Goal: Task Accomplishment & Management: Complete application form

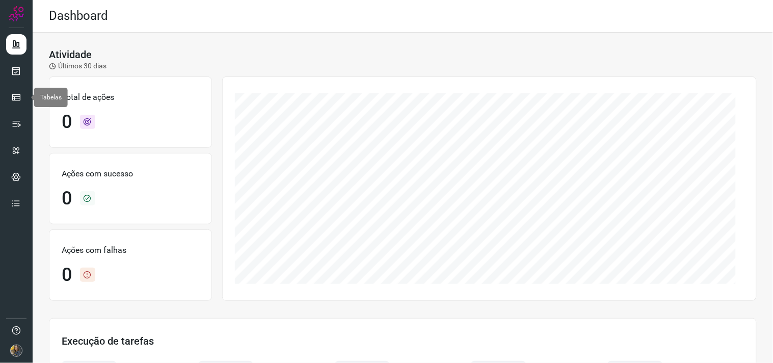
click at [16, 82] on ul at bounding box center [16, 126] width 20 height 185
click at [15, 74] on icon at bounding box center [16, 71] width 11 height 10
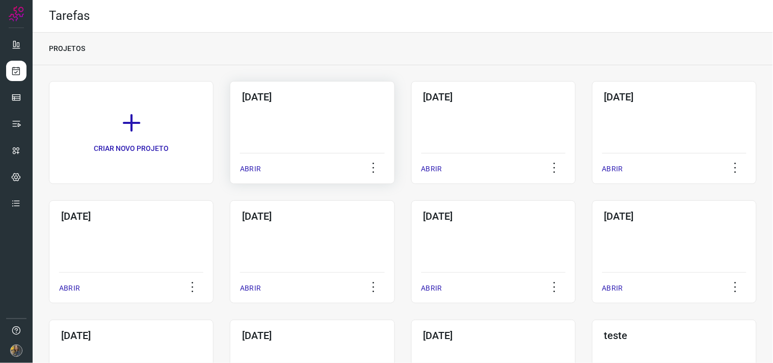
click at [287, 131] on div "19/09/2025 ABRIR" at bounding box center [312, 132] width 165 height 103
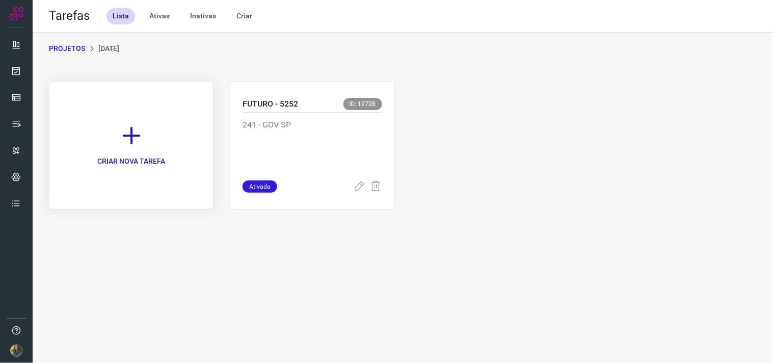
click at [131, 117] on link "CRIAR NOVA TAREFA" at bounding box center [131, 145] width 165 height 128
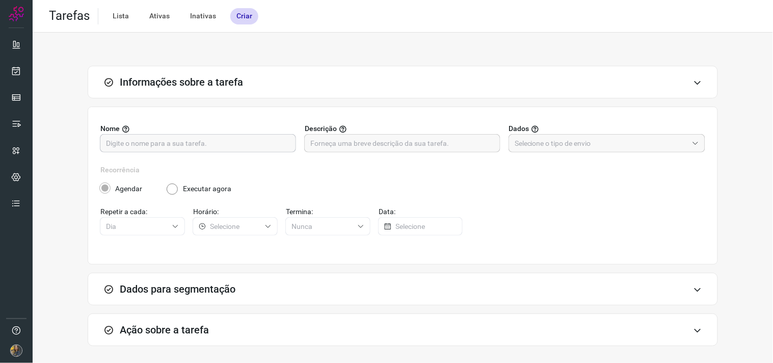
click at [214, 145] on input "text" at bounding box center [198, 142] width 184 height 17
type input "SIAPE - 4968"
click at [324, 141] on input "text" at bounding box center [402, 142] width 184 height 17
click at [455, 154] on div "Nome SIAPE - 4968 Descrição Dados" at bounding box center [402, 143] width 605 height 41
click at [450, 145] on input "text" at bounding box center [402, 142] width 184 height 17
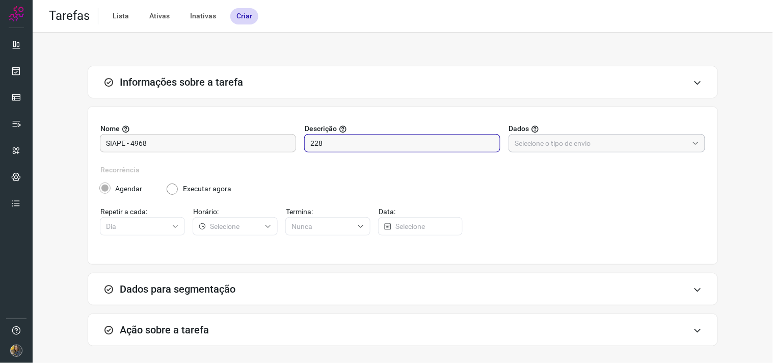
type input "228"
click at [557, 140] on input "text" at bounding box center [601, 142] width 173 height 17
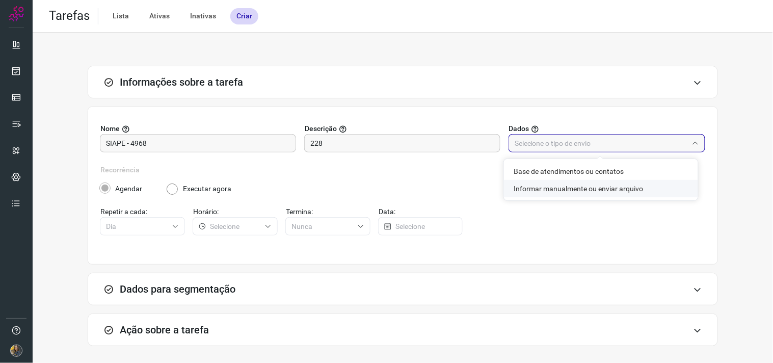
click at [549, 185] on li "Informar manualmente ou enviar arquivo" at bounding box center [601, 188] width 194 height 17
type input "Informar manualmente ou enviar arquivo"
radio input "false"
radio input "true"
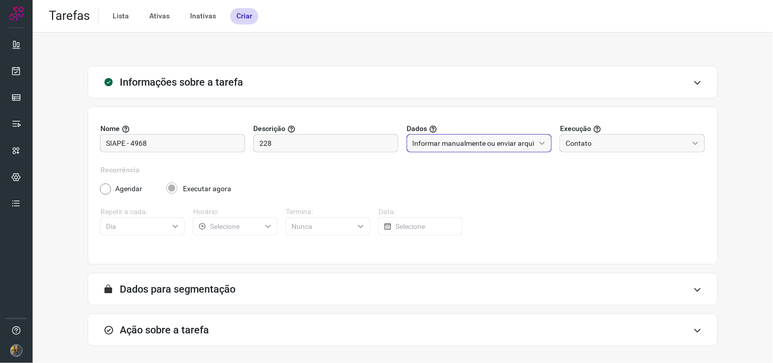
scroll to position [42, 0]
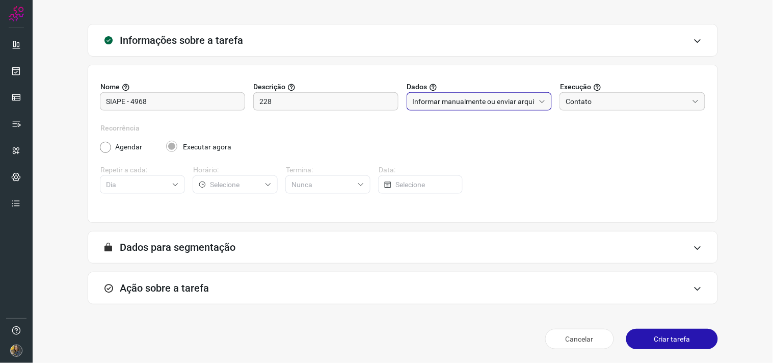
click at [292, 302] on div "Ação sobre a tarefa" at bounding box center [403, 288] width 630 height 33
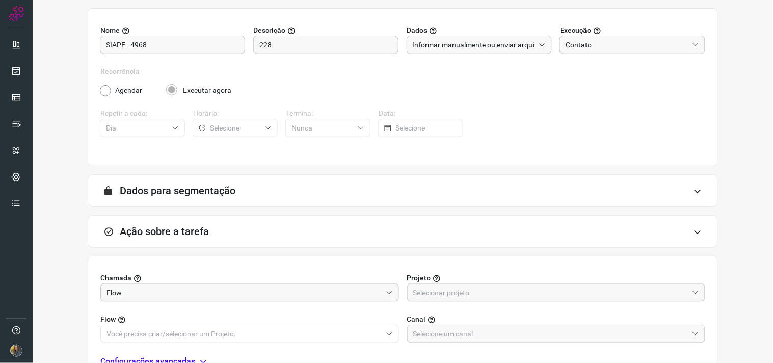
scroll to position [203, 0]
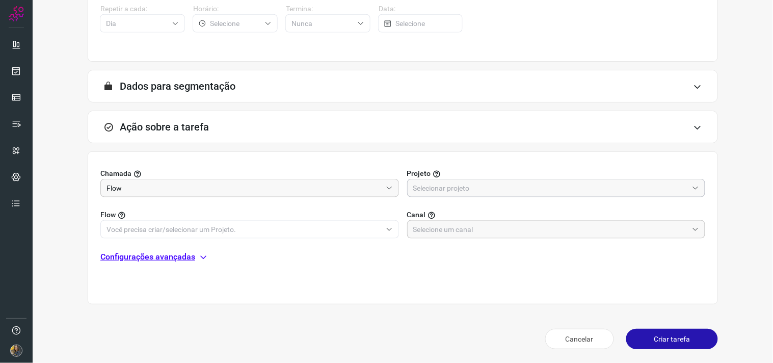
click at [477, 193] on input "text" at bounding box center [550, 187] width 275 height 17
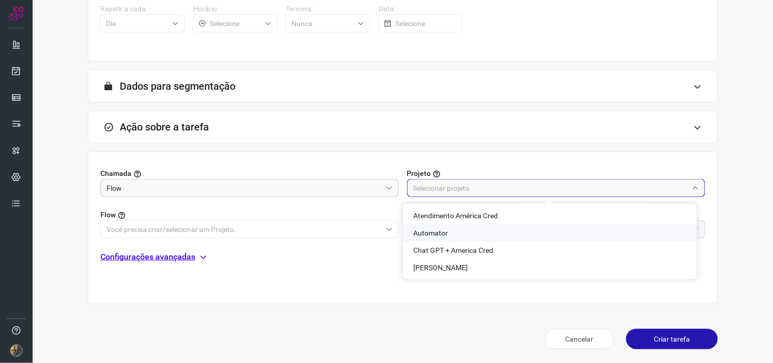
click at [426, 232] on span "Automator" at bounding box center [430, 233] width 35 height 8
type input "Automator"
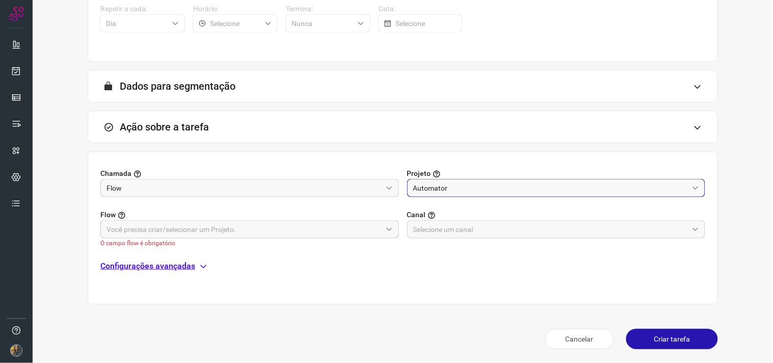
click at [324, 231] on input "text" at bounding box center [243, 229] width 275 height 17
drag, startPoint x: 343, startPoint y: 225, endPoint x: 315, endPoint y: 241, distance: 32.2
click at [343, 226] on input "text" at bounding box center [243, 229] width 275 height 17
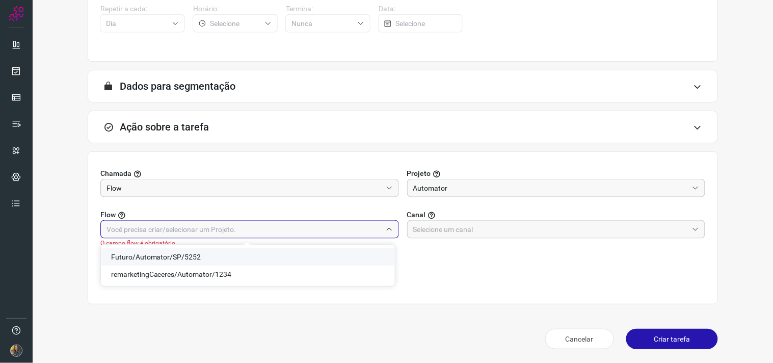
click at [190, 254] on span "Futuro/Automator/SP/5252" at bounding box center [156, 257] width 90 height 8
type input "Futuro/Automator/SP/5252"
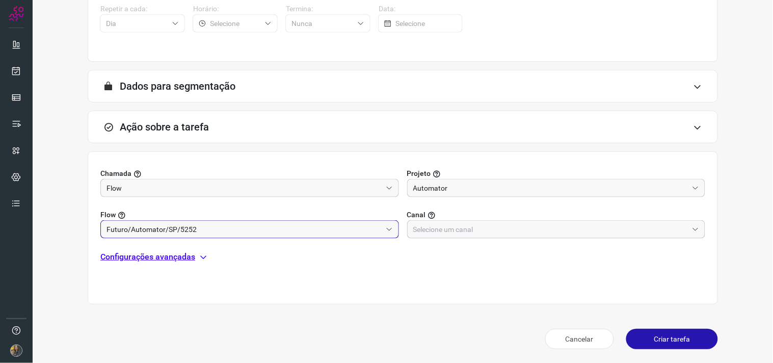
click at [456, 230] on input "text" at bounding box center [550, 229] width 275 height 17
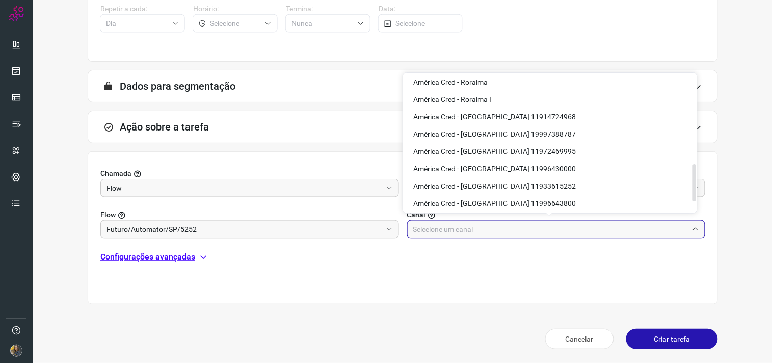
scroll to position [339, 0]
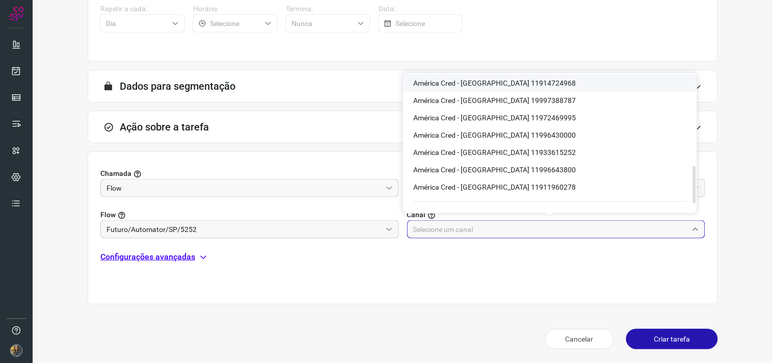
click at [536, 79] on span "América Cred - São Paulo 11914724968" at bounding box center [494, 83] width 163 height 8
type input "América Cred - São Paulo 11914724968"
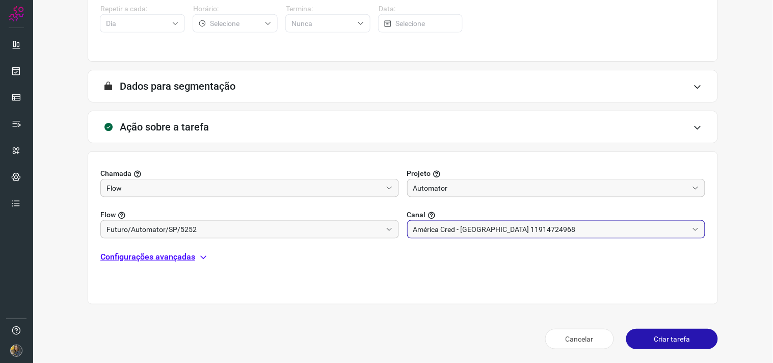
click at [190, 255] on p "Configurações avançadas" at bounding box center [147, 257] width 95 height 12
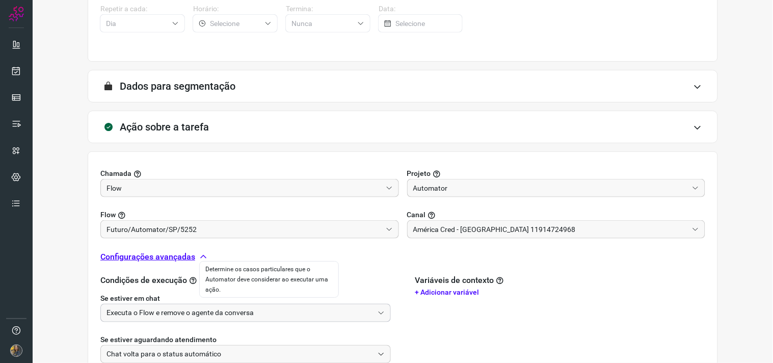
click at [186, 314] on input "Executa o Flow e remove o agente da conversa" at bounding box center [239, 312] width 267 height 17
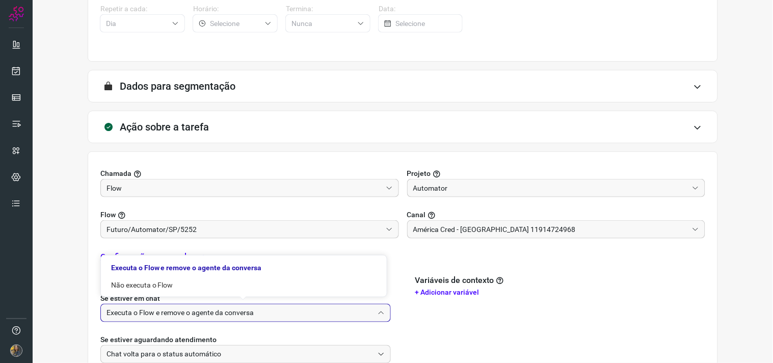
click at [159, 293] on div "Executa o Flow e remove o agente da conversa Não executa o Flow" at bounding box center [244, 276] width 286 height 41
click at [158, 284] on li "Não executa o Flow" at bounding box center [244, 284] width 286 height 17
type input "Não executa o Flow"
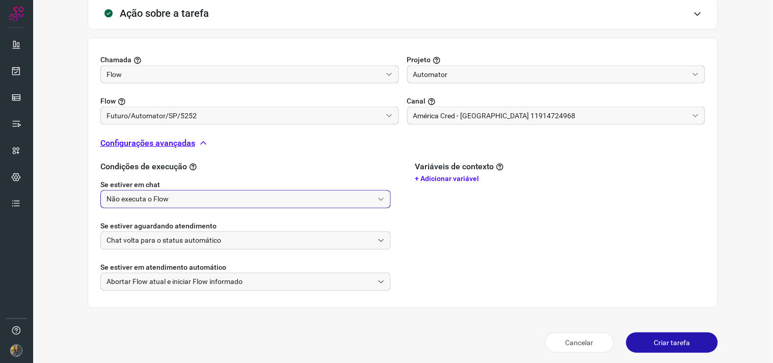
scroll to position [320, 0]
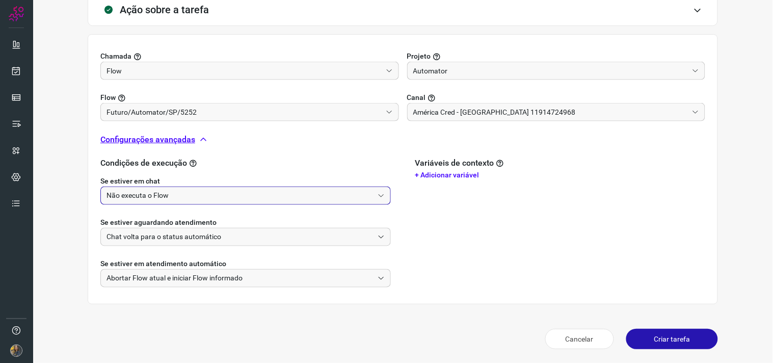
click at [637, 336] on button "Criar tarefa" at bounding box center [672, 339] width 92 height 20
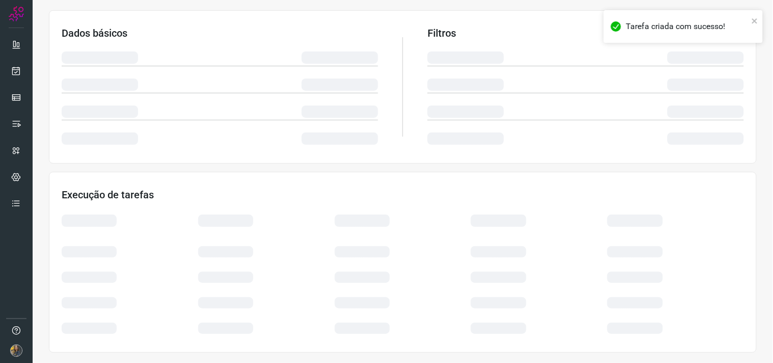
scroll to position [164, 0]
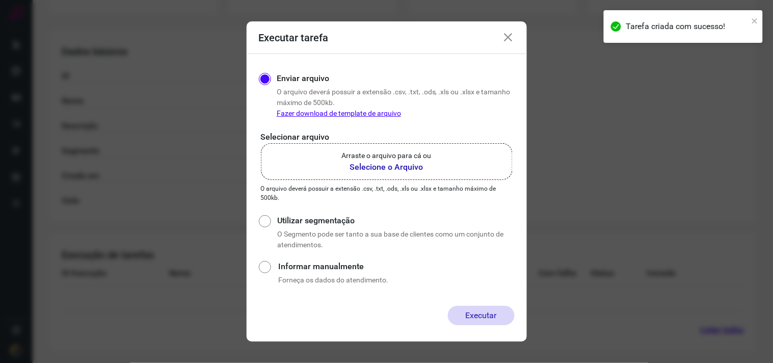
click at [395, 179] on label "Arraste o arquivo para cá ou Selecione o Arquivo" at bounding box center [387, 161] width 252 height 37
click at [0, 0] on input "Arraste o arquivo para cá ou Selecione o Arquivo" at bounding box center [0, 0] width 0 height 0
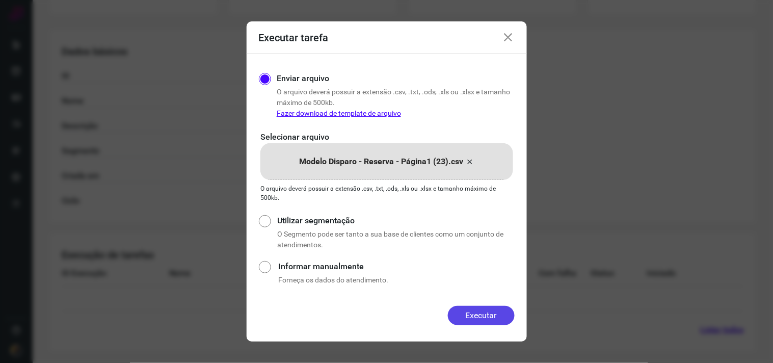
click at [487, 311] on button "Executar" at bounding box center [481, 315] width 67 height 19
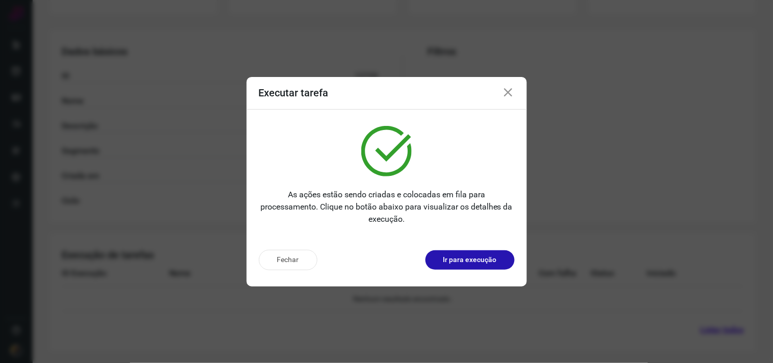
click at [457, 269] on div "Fechar Ir para execução" at bounding box center [387, 260] width 256 height 20
click at [457, 264] on p "Ir para execução" at bounding box center [469, 259] width 53 height 11
